Goal: Information Seeking & Learning: Find specific fact

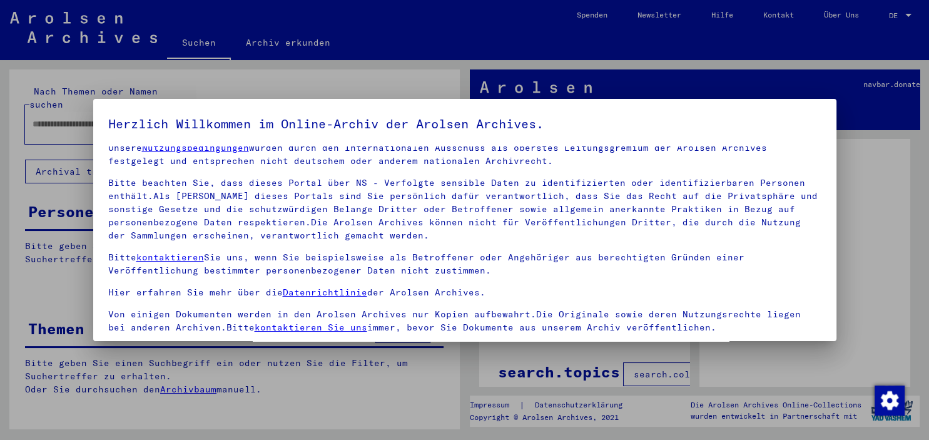
scroll to position [106, 0]
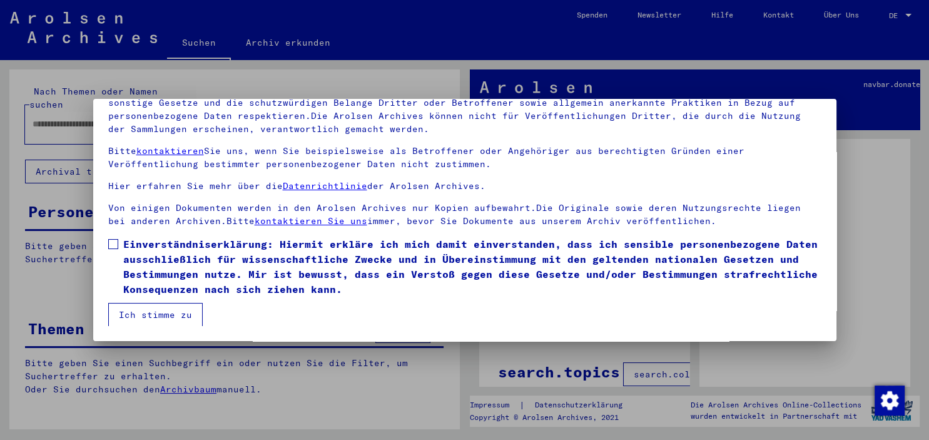
click at [116, 234] on mat-dialog-content "Unsere Nutzungsbedingungen wurden durch den Internationalen Ausschuss als obers…" at bounding box center [464, 183] width 743 height 286
click at [116, 246] on span at bounding box center [113, 244] width 10 height 10
click at [149, 315] on button "Ich stimme zu" at bounding box center [155, 315] width 94 height 24
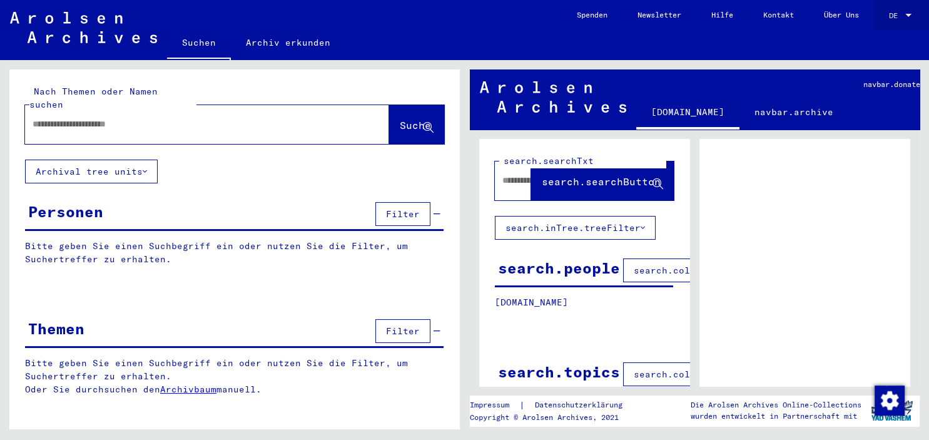
click at [903, 13] on div at bounding box center [908, 15] width 11 height 9
click at [882, 21] on span "English" at bounding box center [877, 22] width 31 height 9
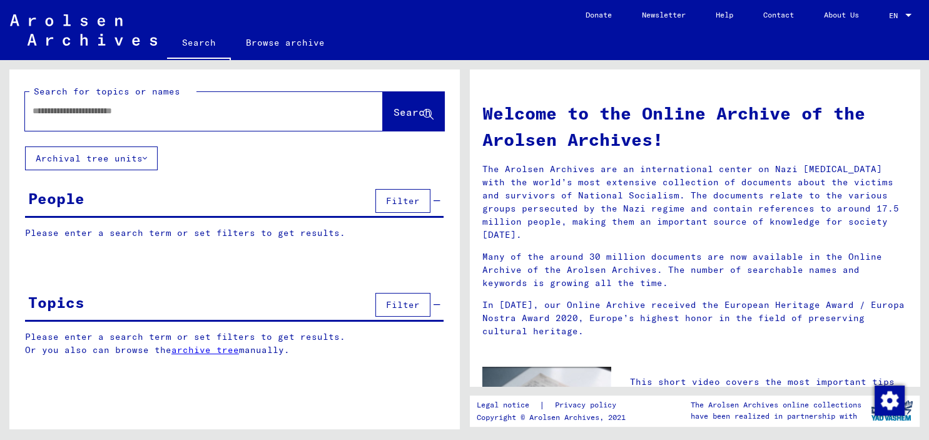
click at [92, 114] on input "text" at bounding box center [189, 110] width 313 height 13
type input "**********"
click at [402, 118] on span "Search" at bounding box center [413, 112] width 38 height 13
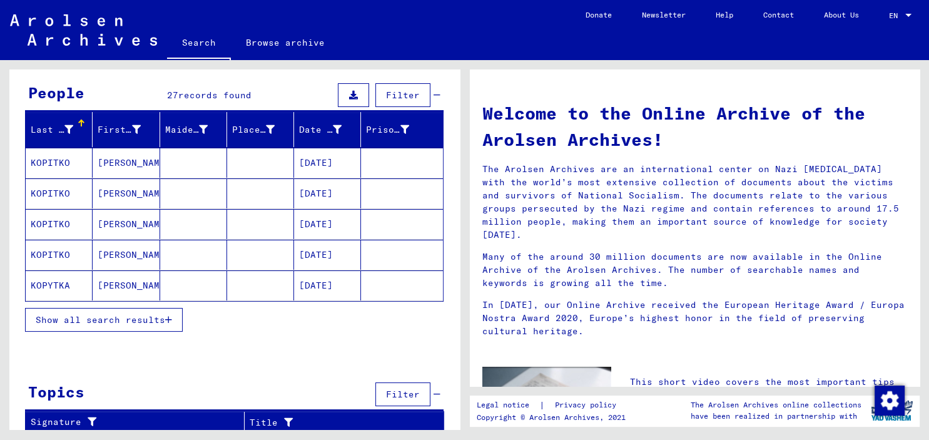
scroll to position [108, 0]
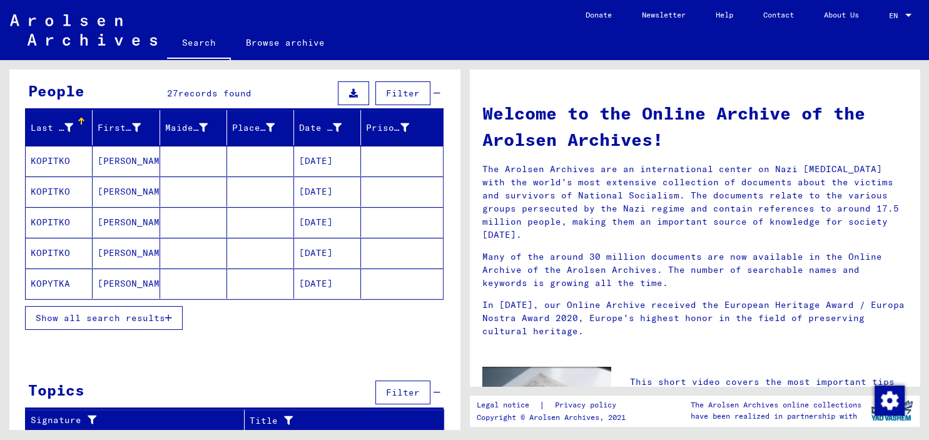
click at [154, 321] on span "Show all search results" at bounding box center [101, 317] width 130 height 11
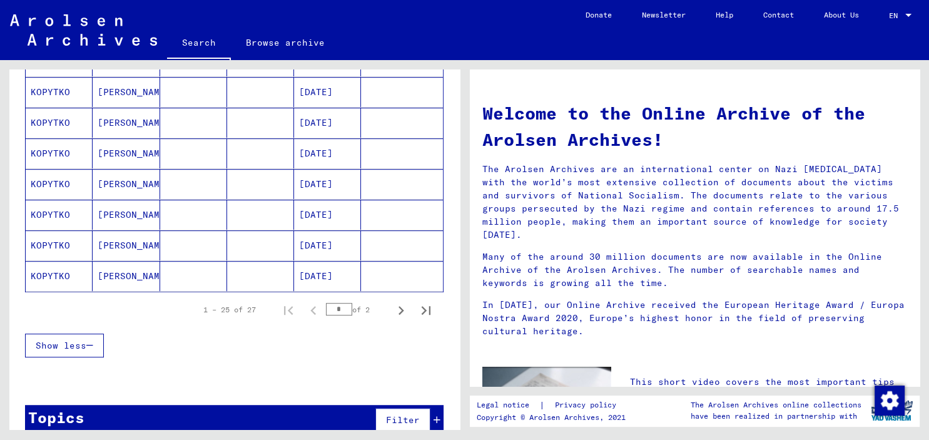
scroll to position [729, 0]
click at [43, 277] on mat-cell "KOPYTKO" at bounding box center [59, 275] width 67 height 30
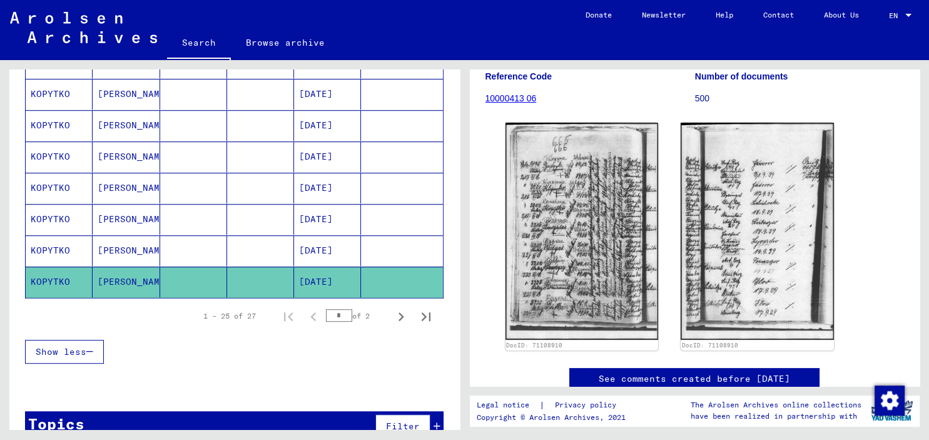
scroll to position [138, 0]
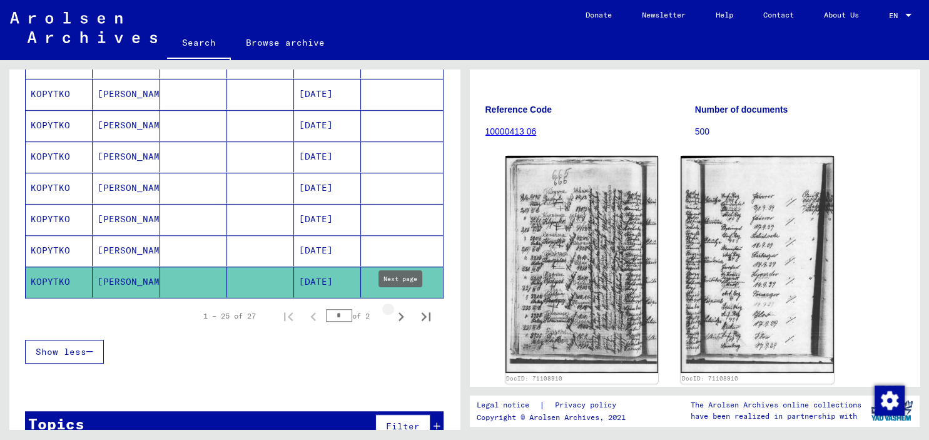
click at [400, 313] on icon "Next page" at bounding box center [401, 317] width 18 height 18
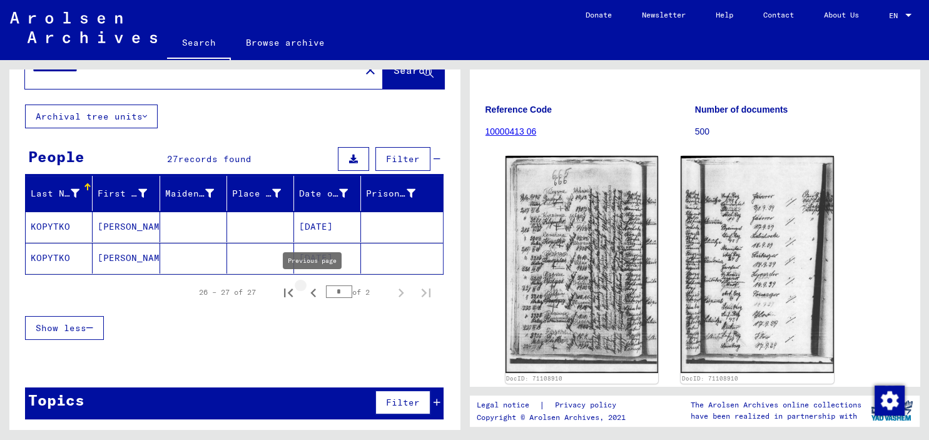
click at [310, 294] on icon "Previous page" at bounding box center [314, 293] width 18 height 18
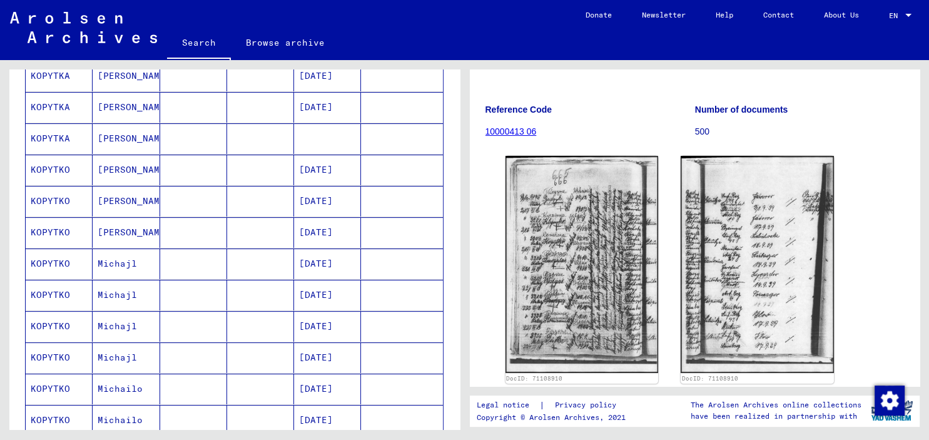
scroll to position [663, 0]
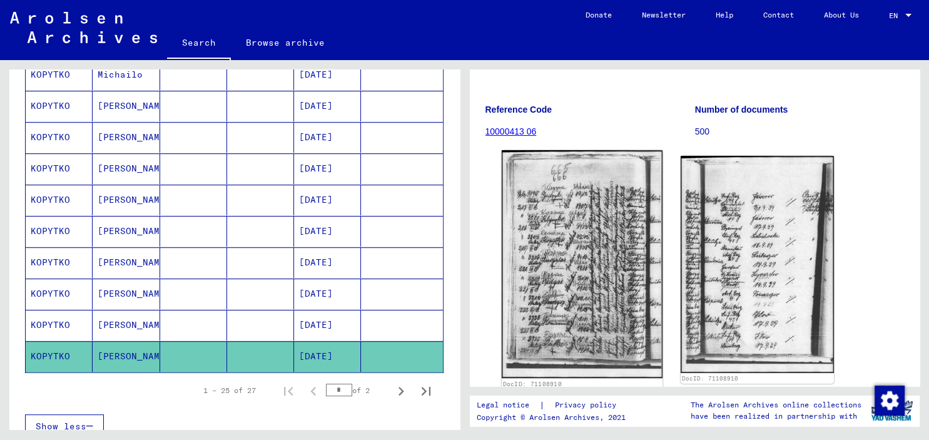
click at [583, 277] on img at bounding box center [581, 264] width 161 height 228
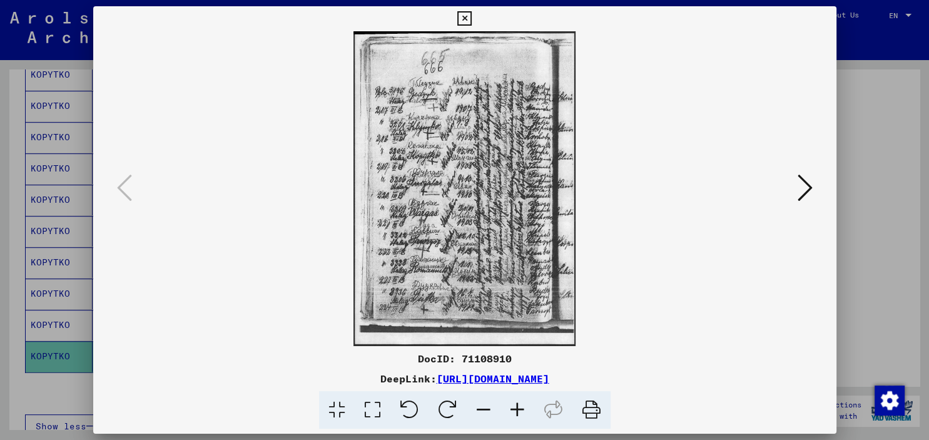
click at [549, 374] on link "[URL][DOMAIN_NAME]" at bounding box center [493, 378] width 113 height 13
click at [472, 17] on icon at bounding box center [464, 18] width 14 height 15
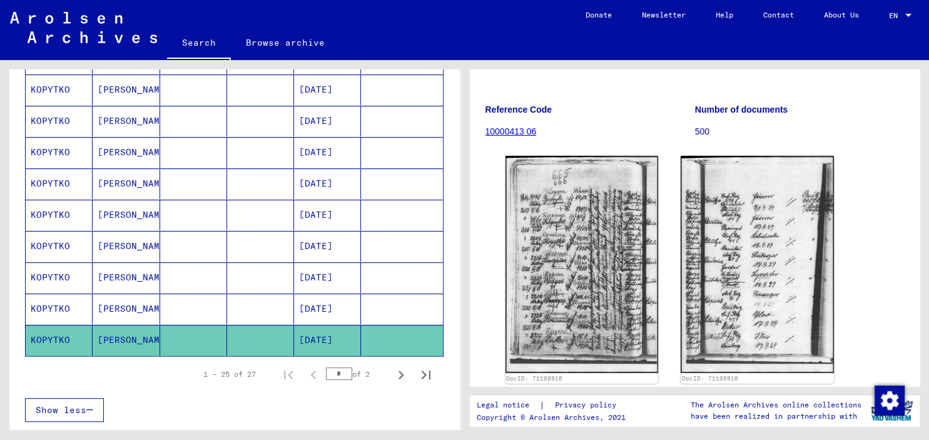
scroll to position [756, 0]
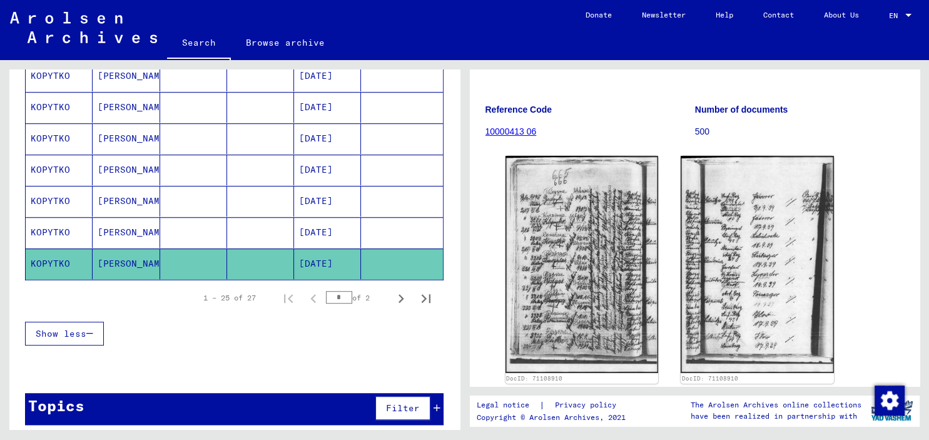
click at [440, 404] on icon at bounding box center [437, 408] width 7 height 9
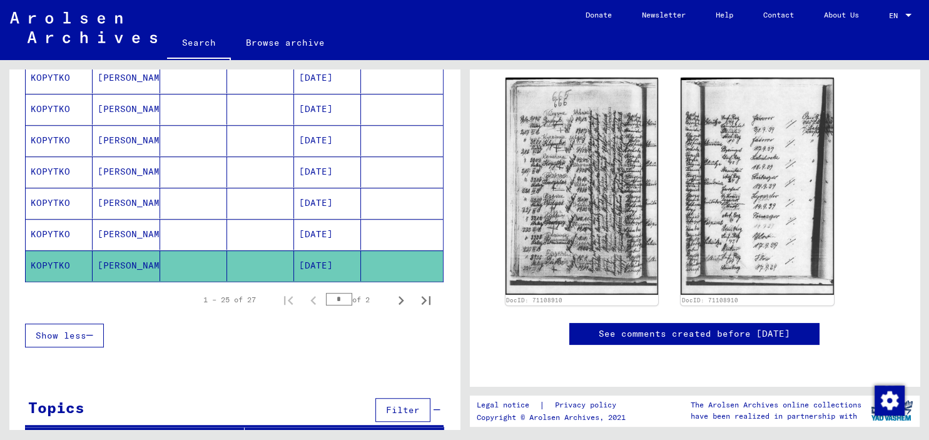
scroll to position [766, 0]
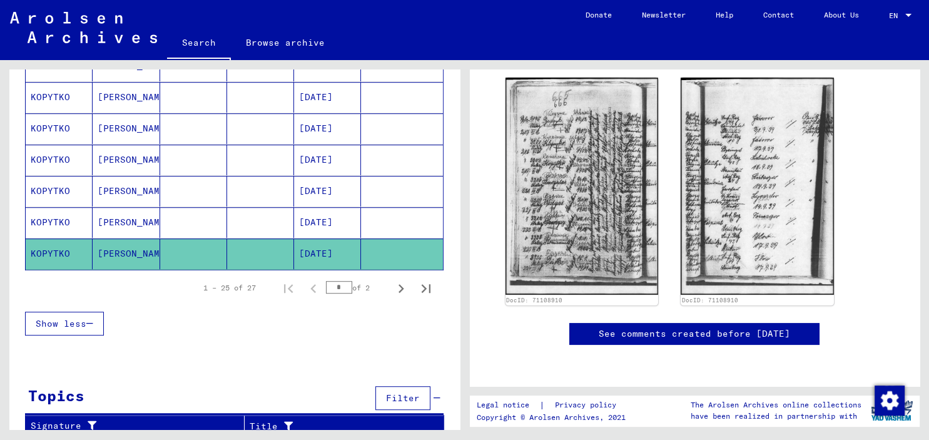
click at [439, 394] on icon at bounding box center [437, 398] width 7 height 9
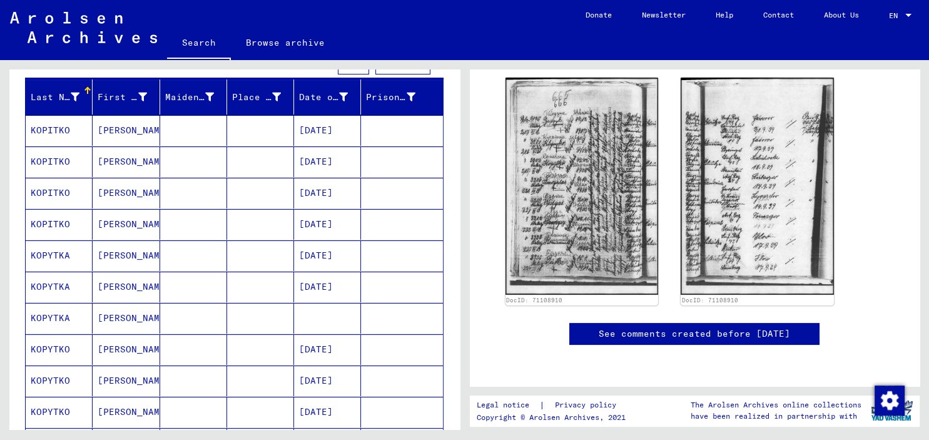
scroll to position [0, 0]
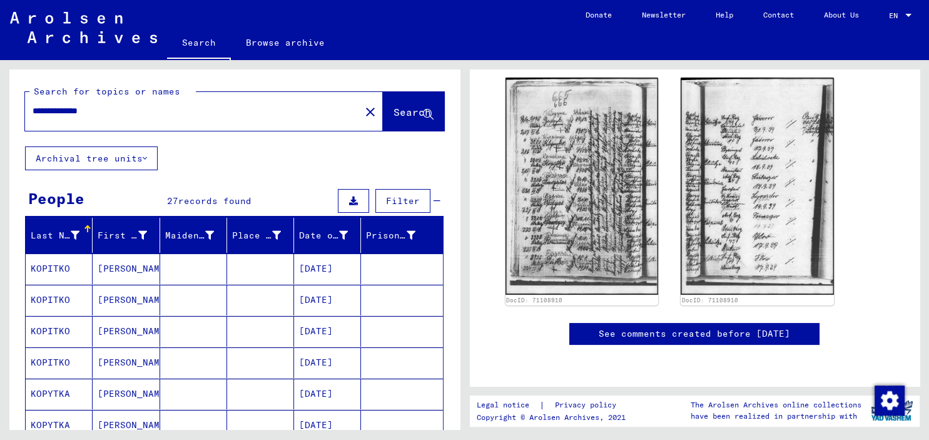
click at [439, 199] on icon at bounding box center [437, 200] width 7 height 9
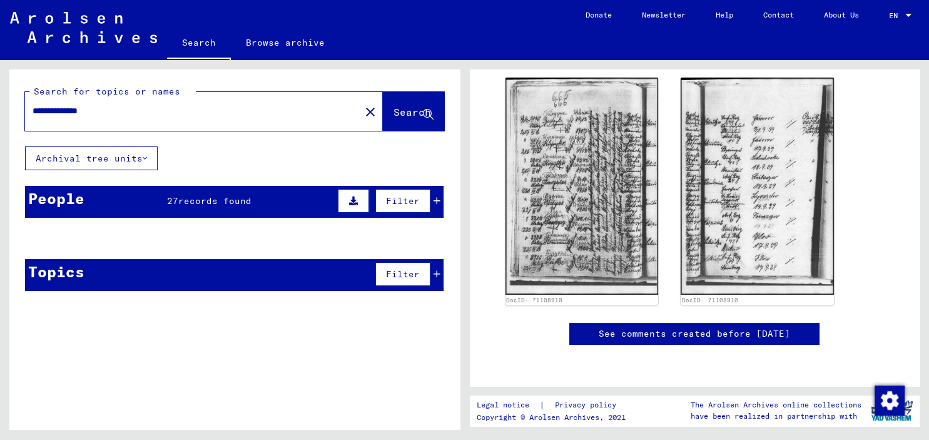
click at [439, 272] on mat-cell at bounding box center [401, 268] width 81 height 31
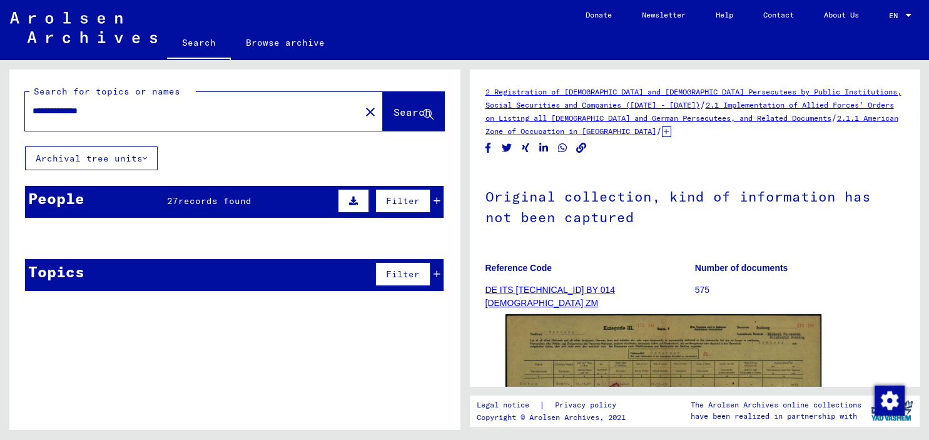
click at [439, 272] on mat-cell at bounding box center [401, 268] width 81 height 31
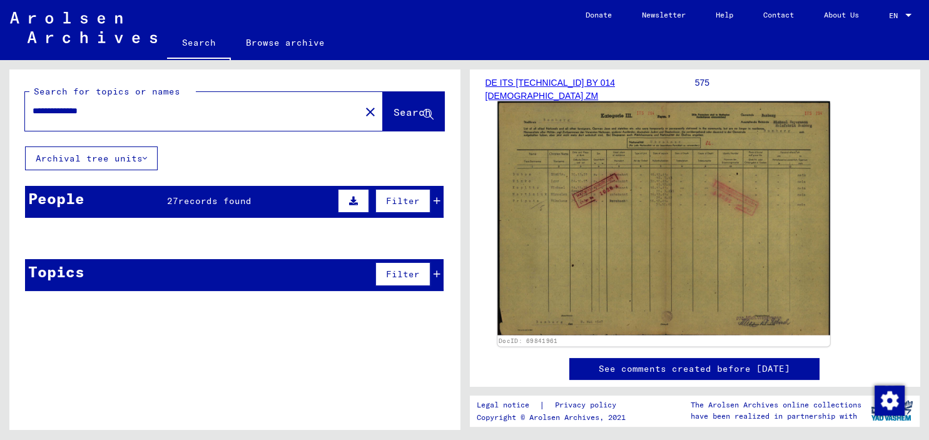
click at [554, 201] on img at bounding box center [663, 218] width 332 height 234
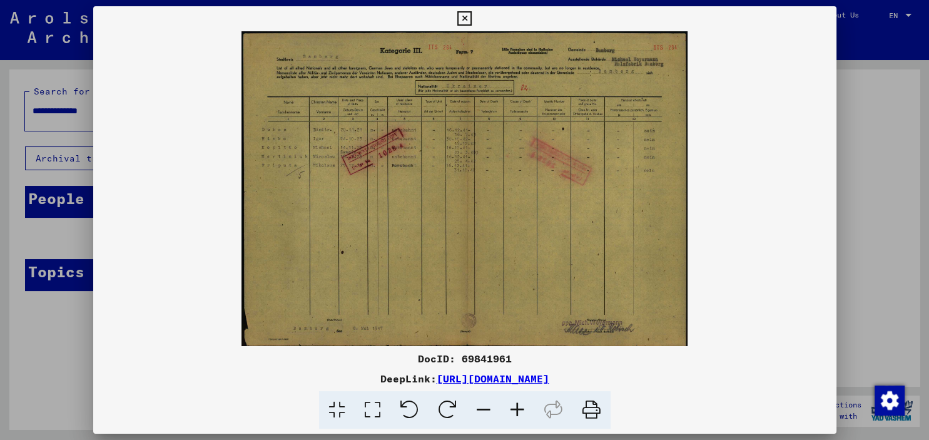
click at [513, 408] on icon at bounding box center [518, 410] width 34 height 38
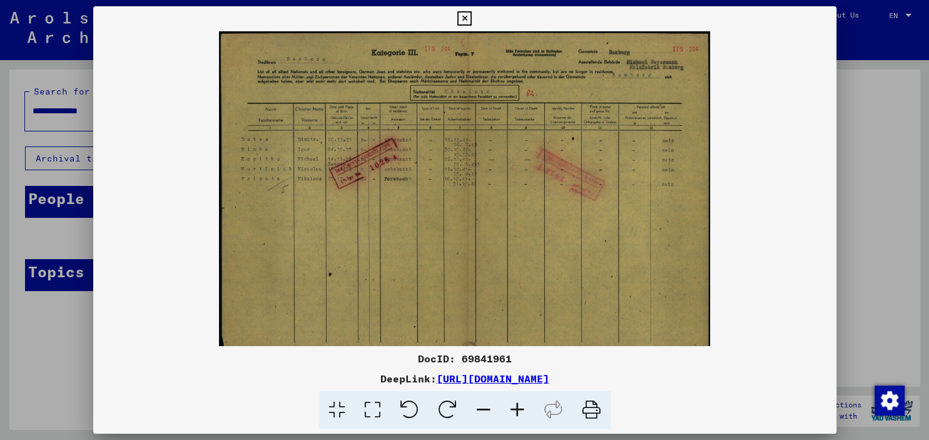
click at [516, 409] on icon at bounding box center [518, 410] width 34 height 38
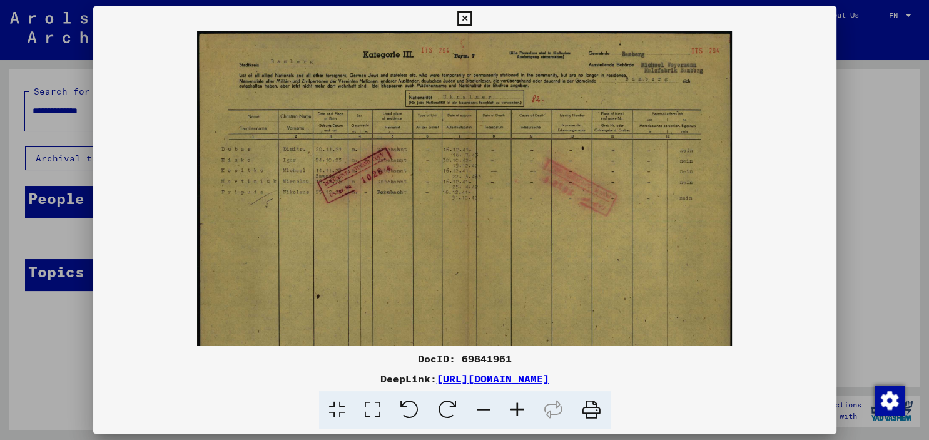
click at [516, 409] on icon at bounding box center [518, 410] width 34 height 38
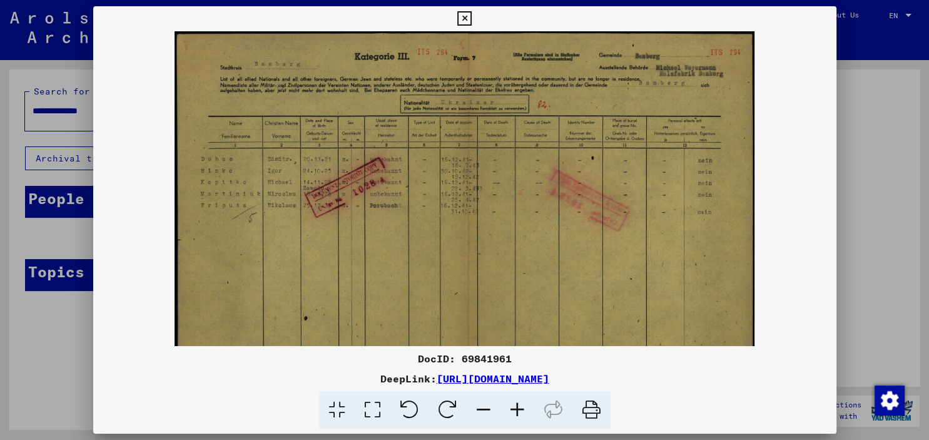
click at [516, 409] on icon at bounding box center [518, 410] width 34 height 38
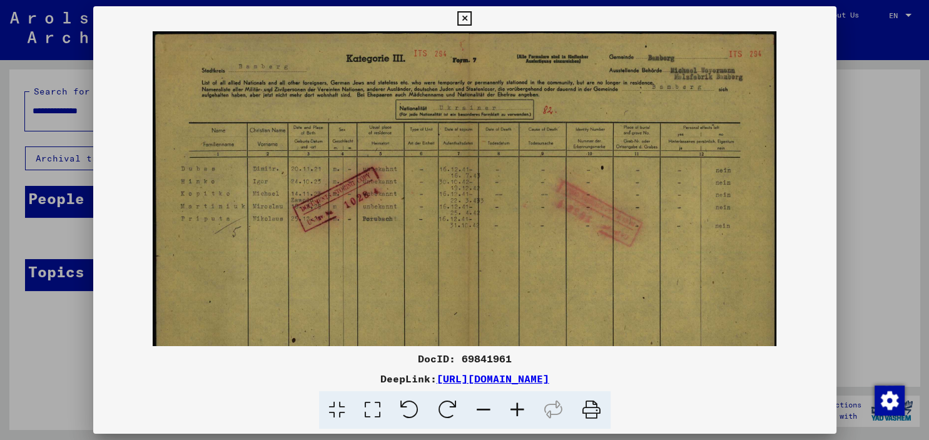
click at [517, 409] on icon at bounding box center [518, 410] width 34 height 38
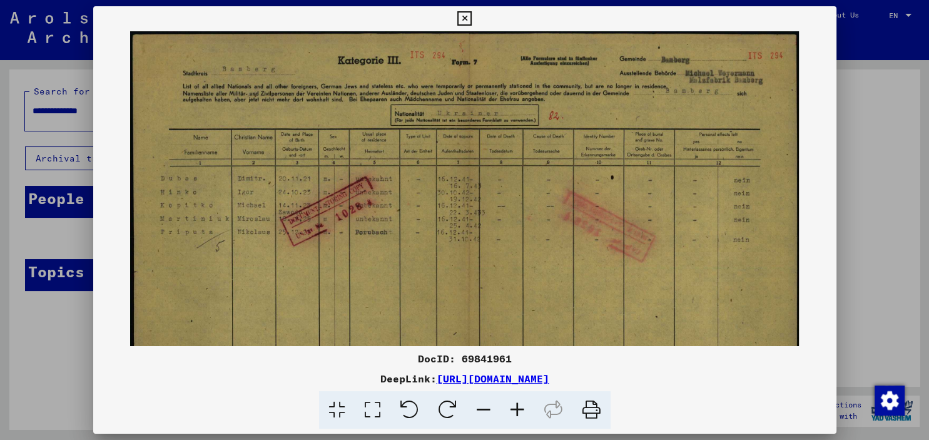
drag, startPoint x: 519, startPoint y: 410, endPoint x: 526, endPoint y: 412, distance: 6.5
click at [520, 410] on icon at bounding box center [518, 410] width 34 height 38
click at [526, 412] on icon at bounding box center [518, 410] width 34 height 38
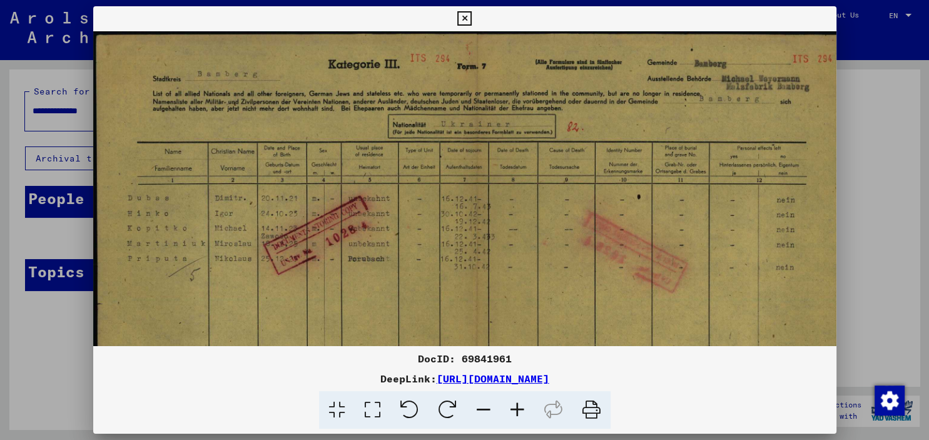
click at [526, 412] on icon at bounding box center [518, 410] width 34 height 38
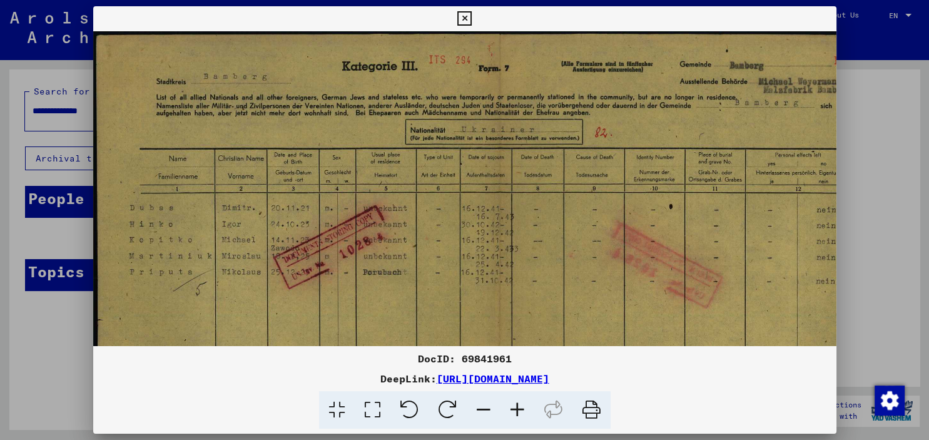
click at [526, 412] on icon at bounding box center [518, 410] width 34 height 38
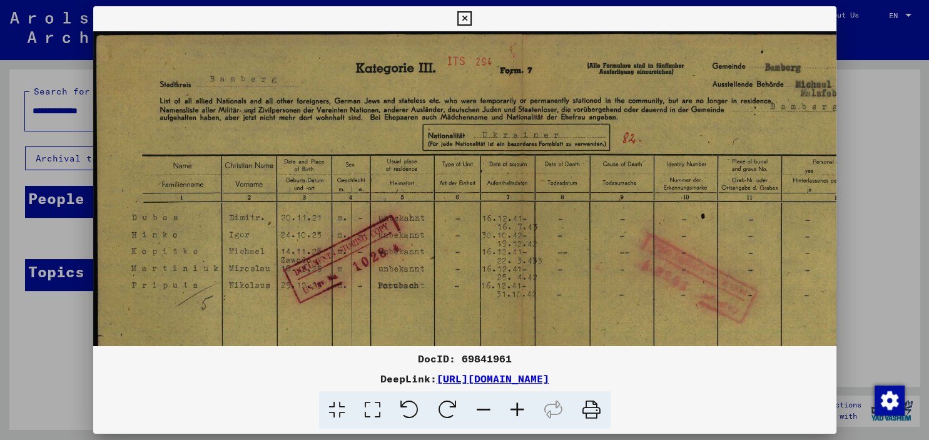
click at [526, 412] on icon at bounding box center [518, 410] width 34 height 38
click at [527, 412] on icon at bounding box center [518, 410] width 34 height 38
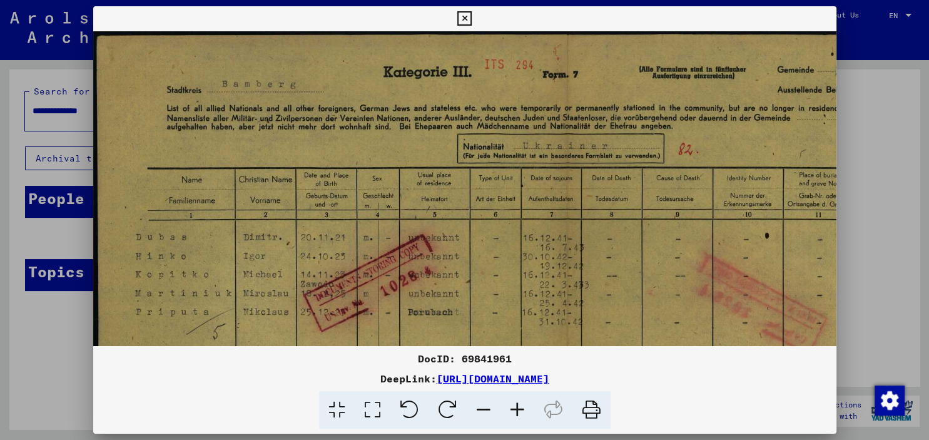
click at [472, 18] on icon at bounding box center [464, 18] width 14 height 15
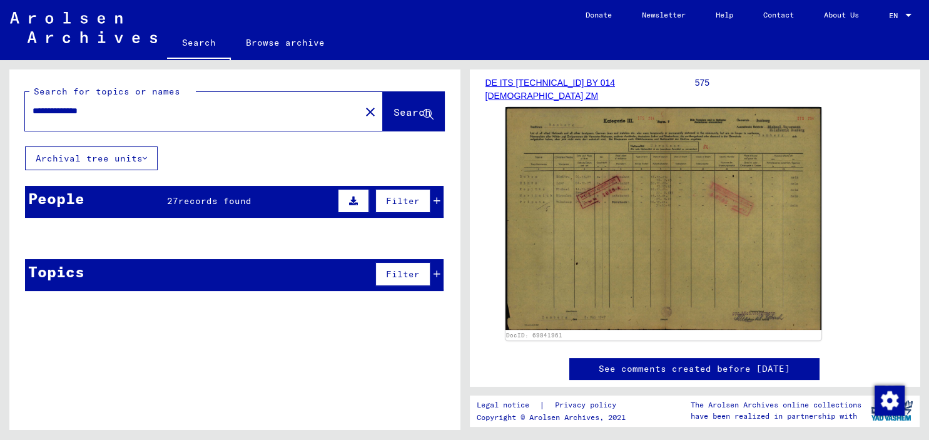
click at [438, 272] on mat-cell at bounding box center [401, 268] width 81 height 31
click at [439, 198] on icon at bounding box center [437, 200] width 7 height 9
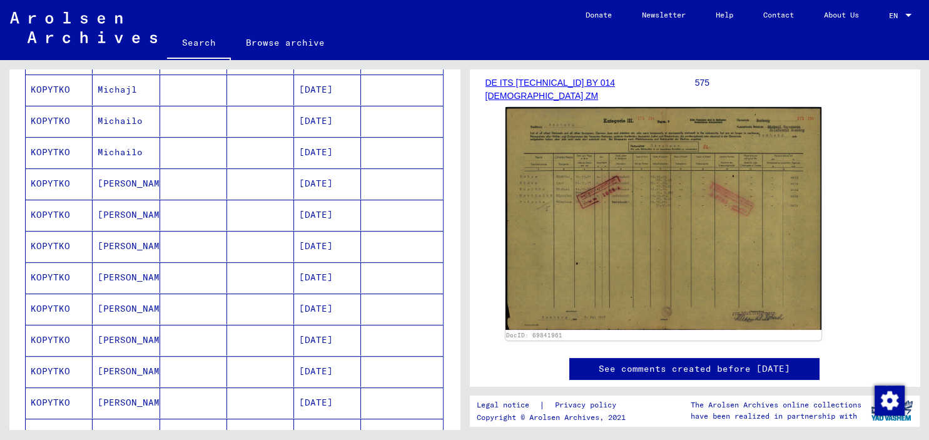
scroll to position [691, 0]
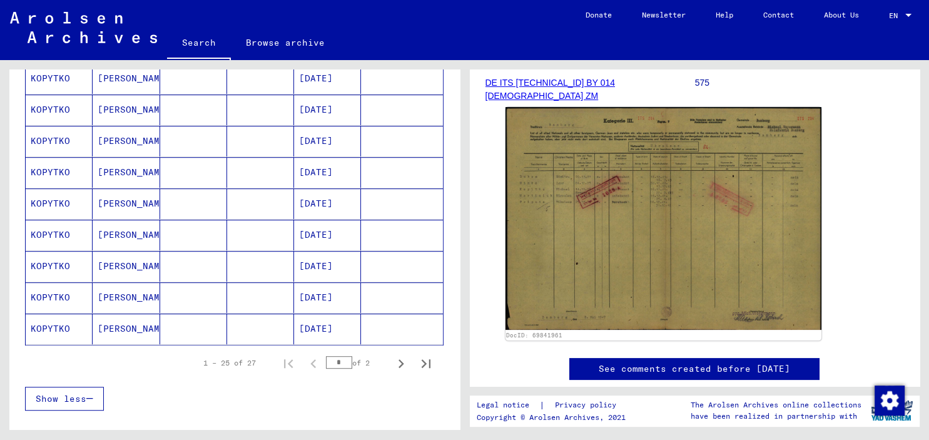
click at [330, 320] on mat-cell "[DATE]" at bounding box center [327, 328] width 67 height 31
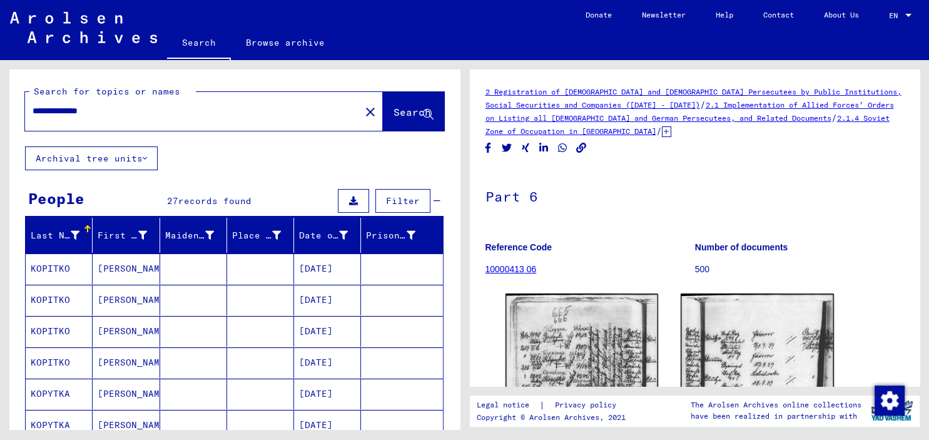
scroll to position [69, 0]
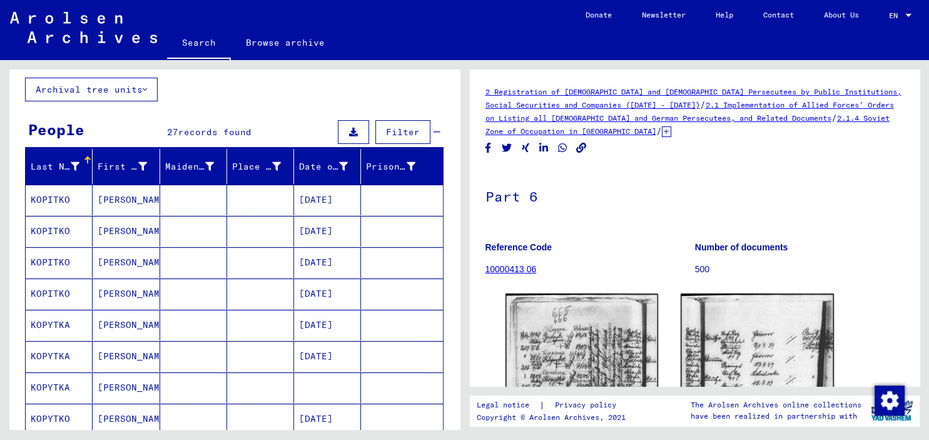
click at [332, 386] on mat-cell at bounding box center [327, 387] width 67 height 31
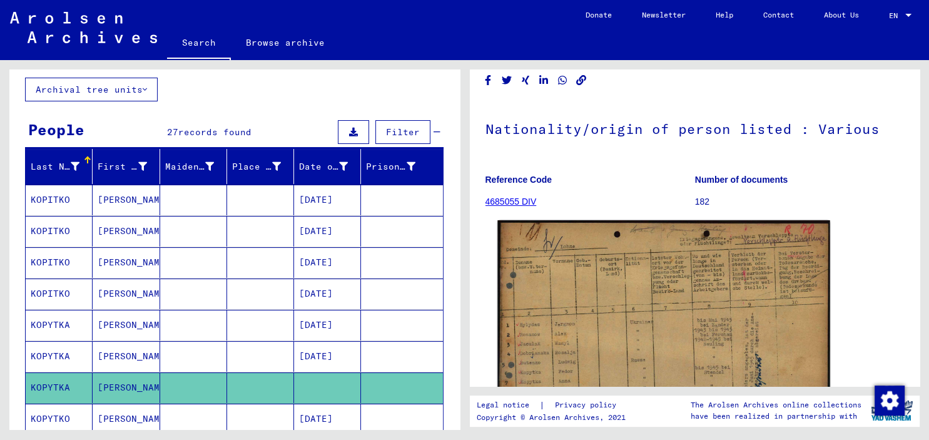
scroll to position [276, 0]
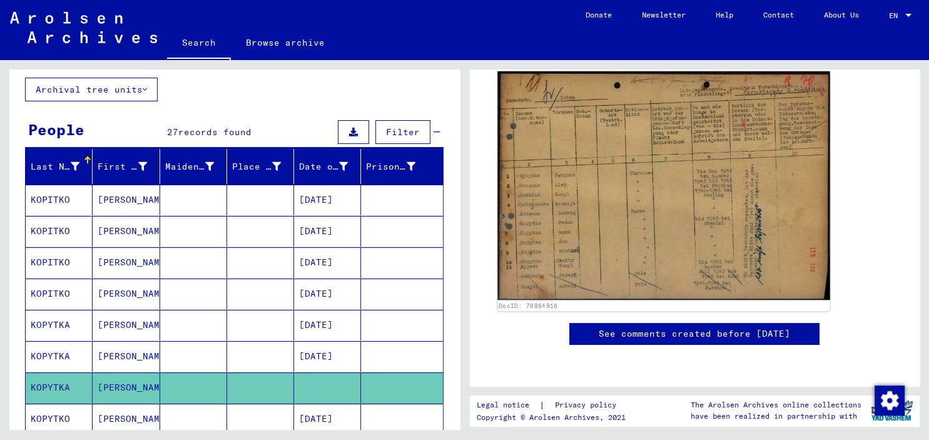
click at [569, 170] on img at bounding box center [663, 185] width 332 height 229
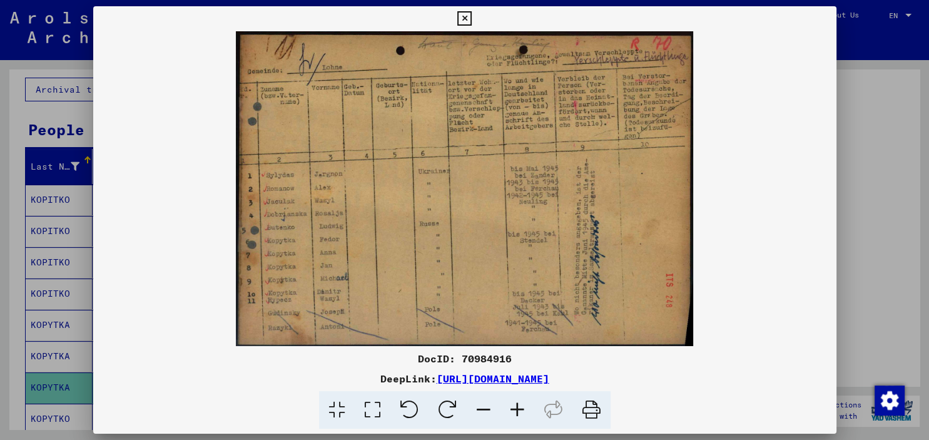
click at [472, 15] on icon at bounding box center [464, 18] width 14 height 15
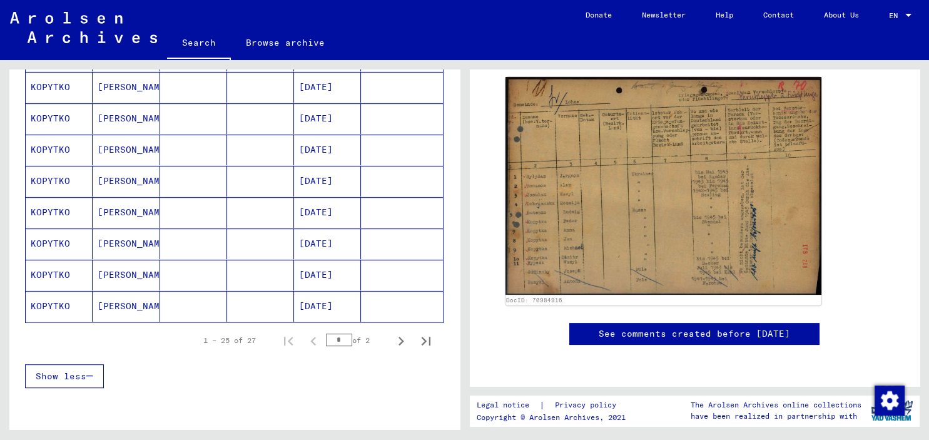
scroll to position [756, 0]
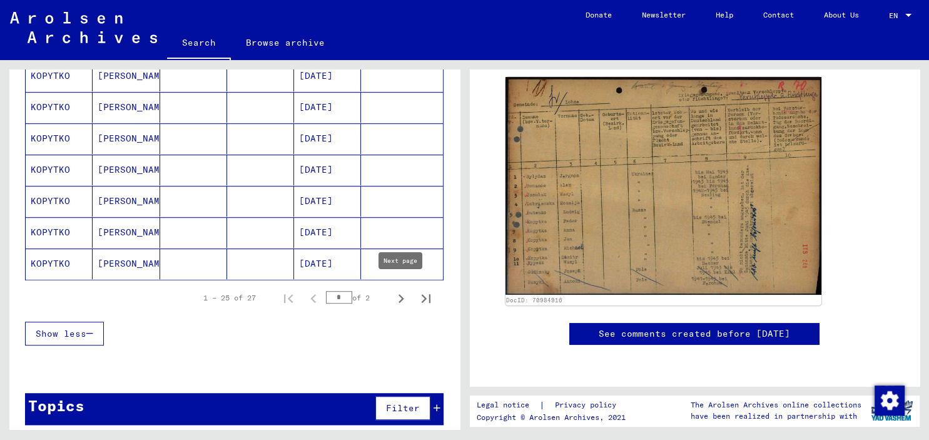
click at [403, 292] on icon "Next page" at bounding box center [401, 299] width 18 height 18
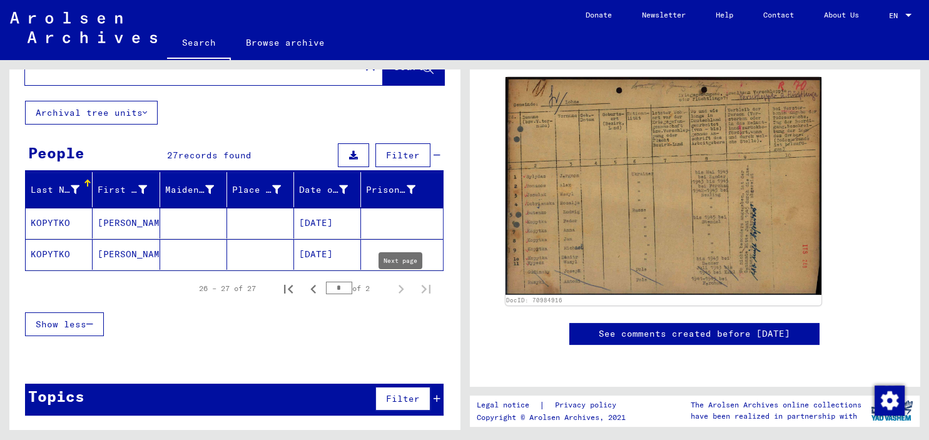
scroll to position [42, 0]
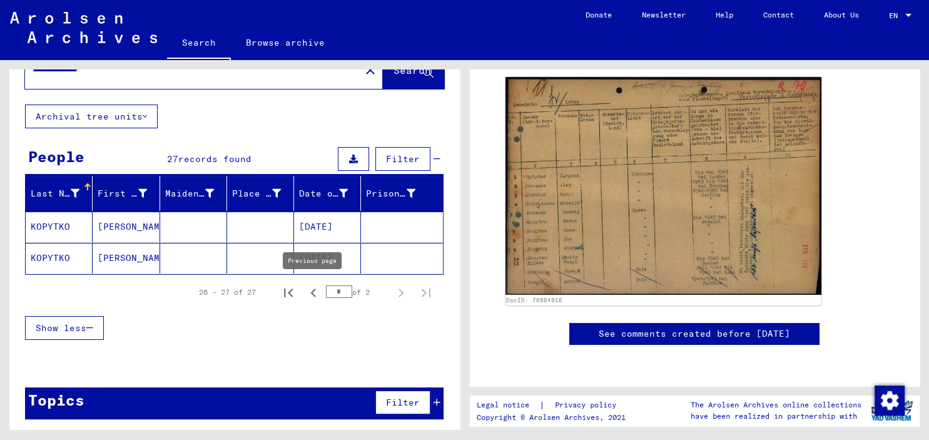
click at [312, 293] on icon "Previous page" at bounding box center [314, 293] width 18 height 18
type input "*"
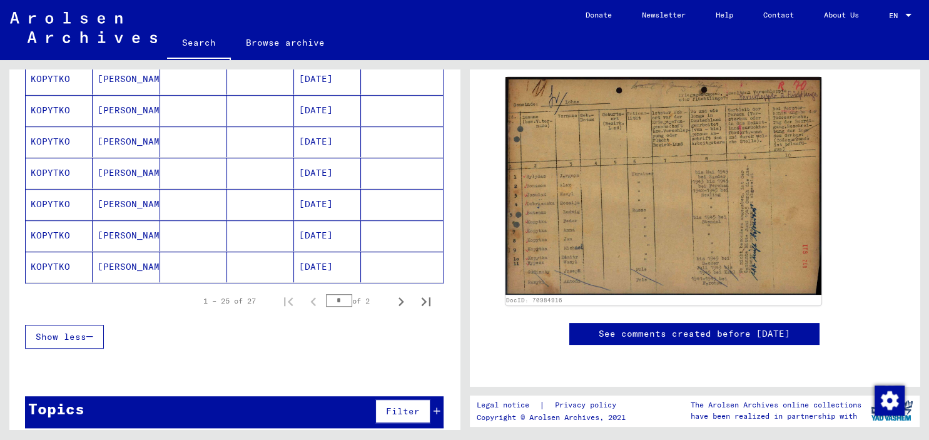
scroll to position [756, 0]
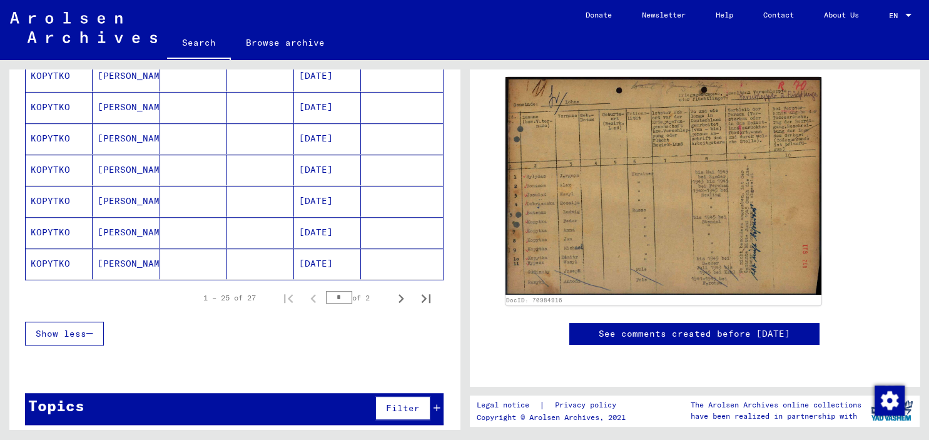
click at [332, 256] on mat-cell "[DATE]" at bounding box center [327, 263] width 67 height 31
